Goal: Unclear

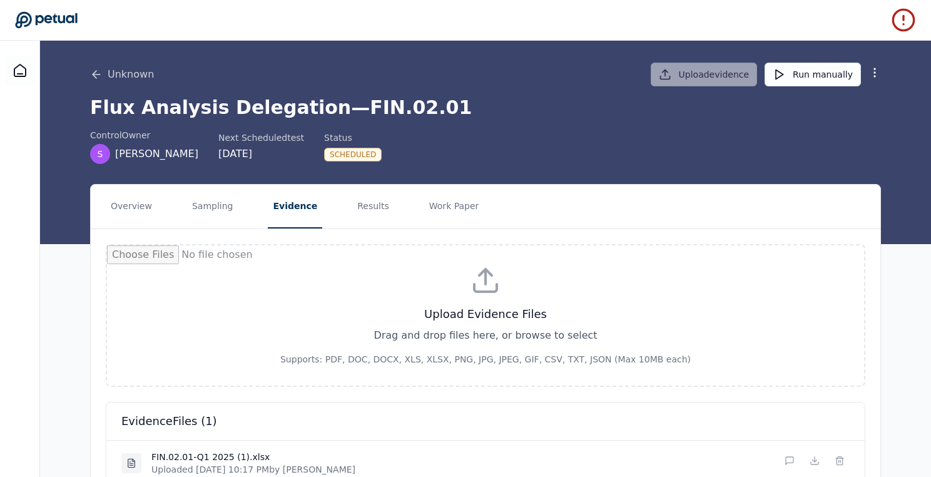
scroll to position [64, 0]
